Goal: Information Seeking & Learning: Understand process/instructions

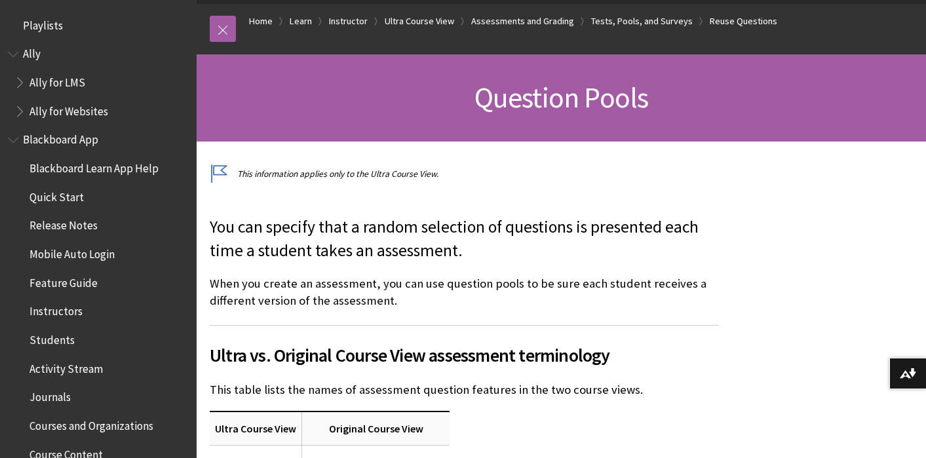
scroll to position [2224, 0]
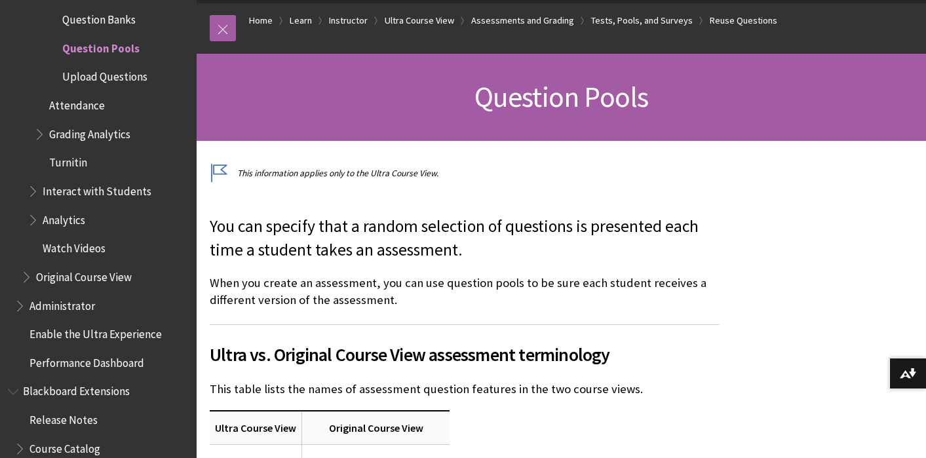
click at [326, 231] on p "You can specify that a random selection of questions is presented each time a s…" at bounding box center [464, 238] width 509 height 47
click at [224, 25] on link at bounding box center [223, 28] width 26 height 26
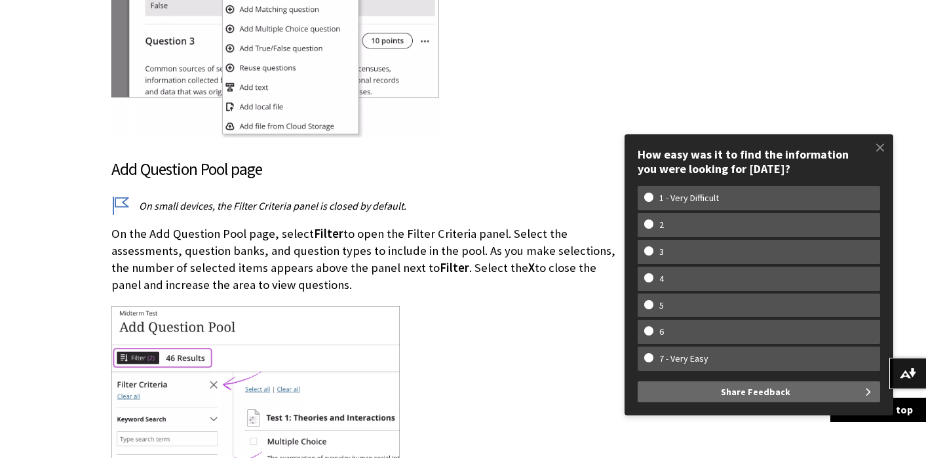
scroll to position [1615, 0]
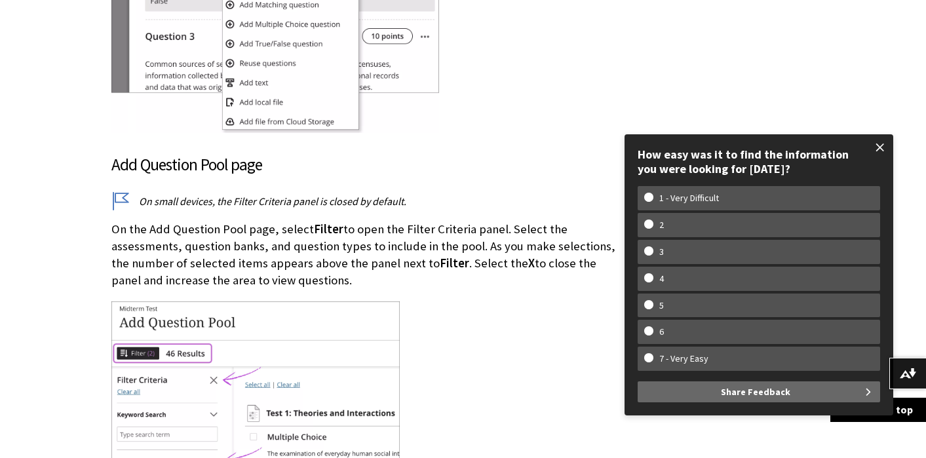
click at [883, 147] on span at bounding box center [880, 148] width 28 height 28
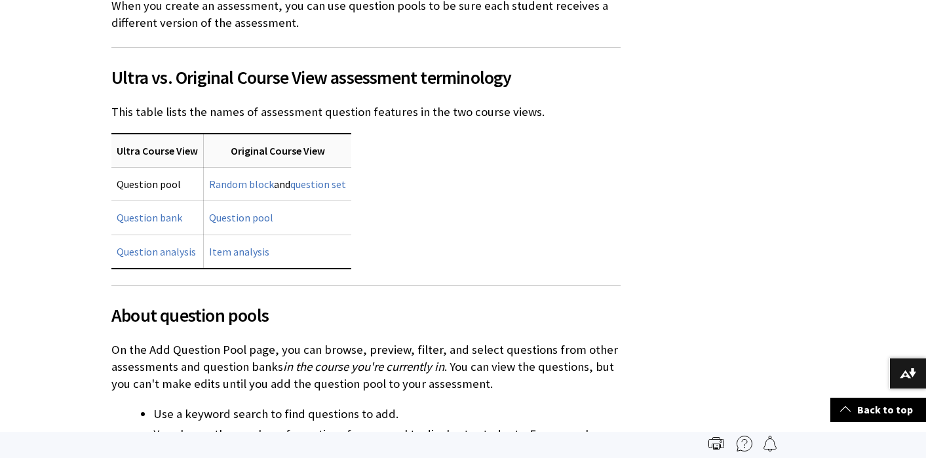
scroll to position [408, 0]
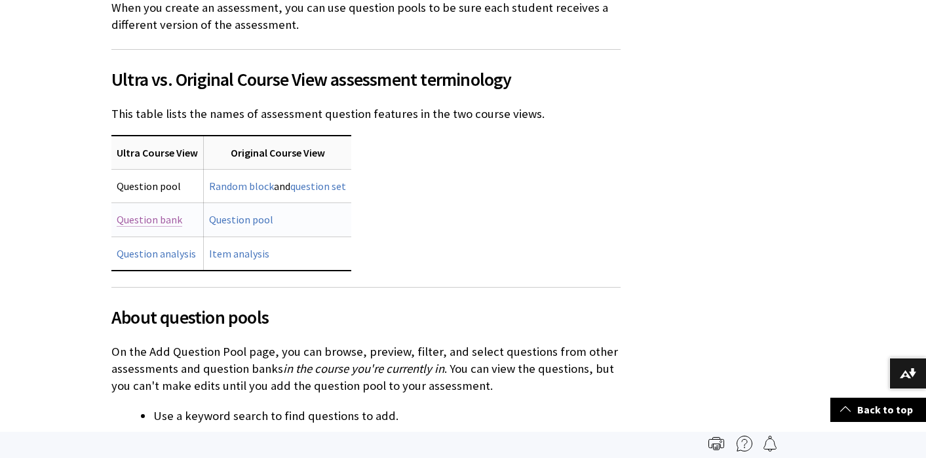
click at [136, 217] on link "Question bank" at bounding box center [150, 220] width 66 height 14
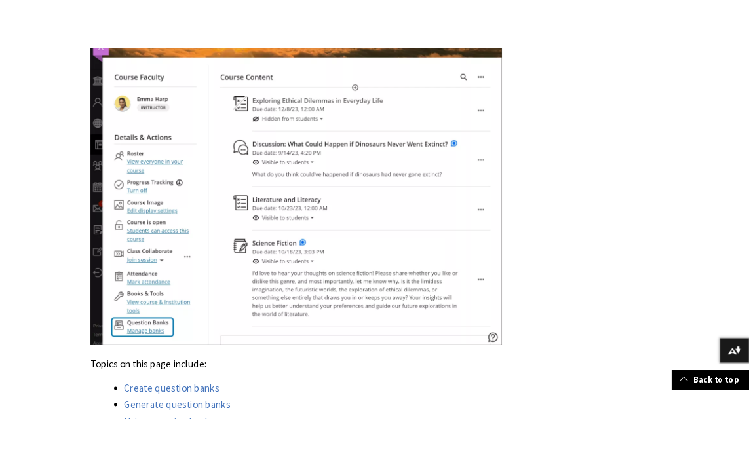
scroll to position [698, 0]
